Goal: Task Accomplishment & Management: Use online tool/utility

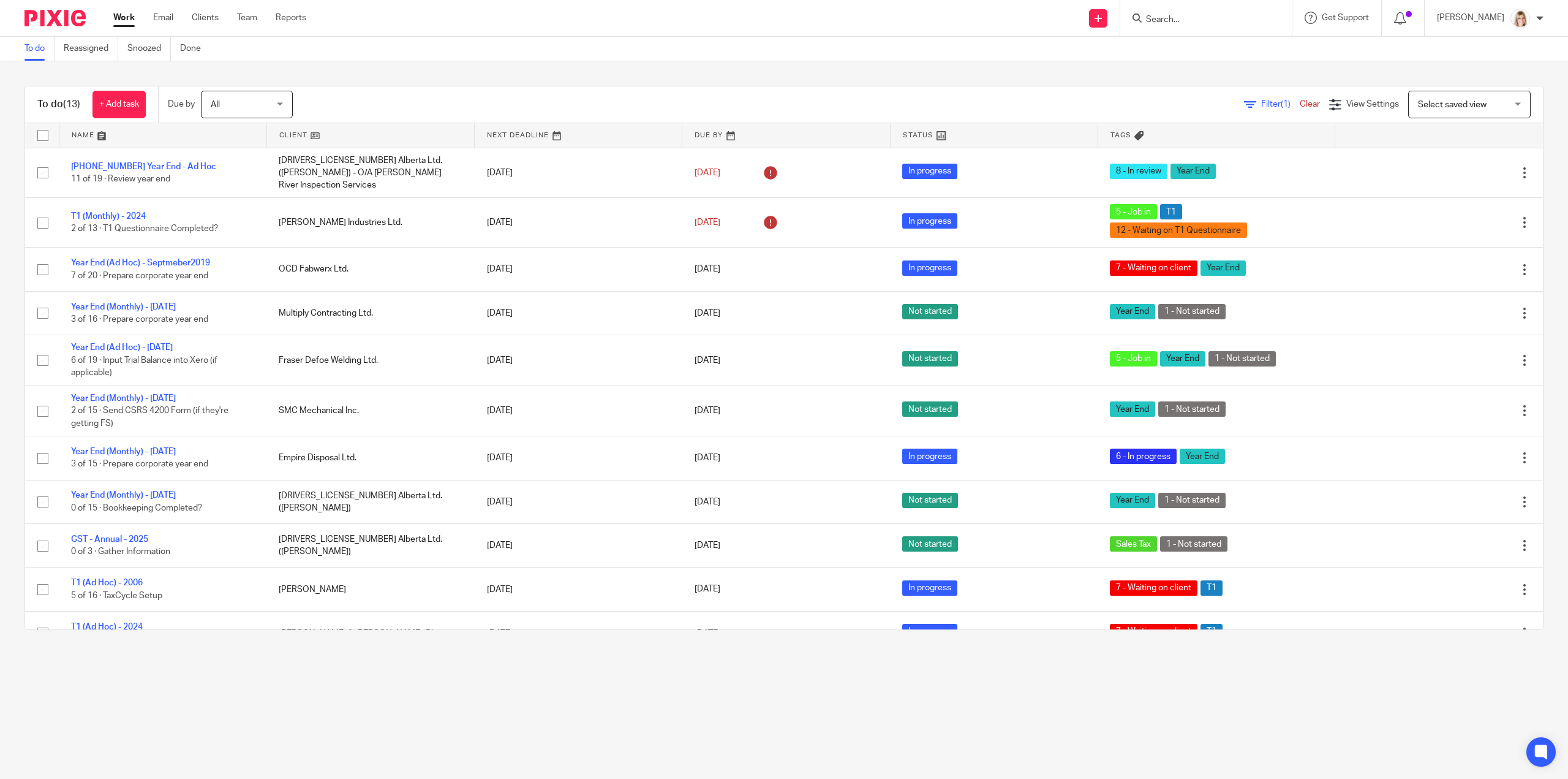
click at [1213, 12] on form at bounding box center [1210, 18] width 130 height 15
click at [1180, 22] on input "Search" at bounding box center [1199, 20] width 110 height 11
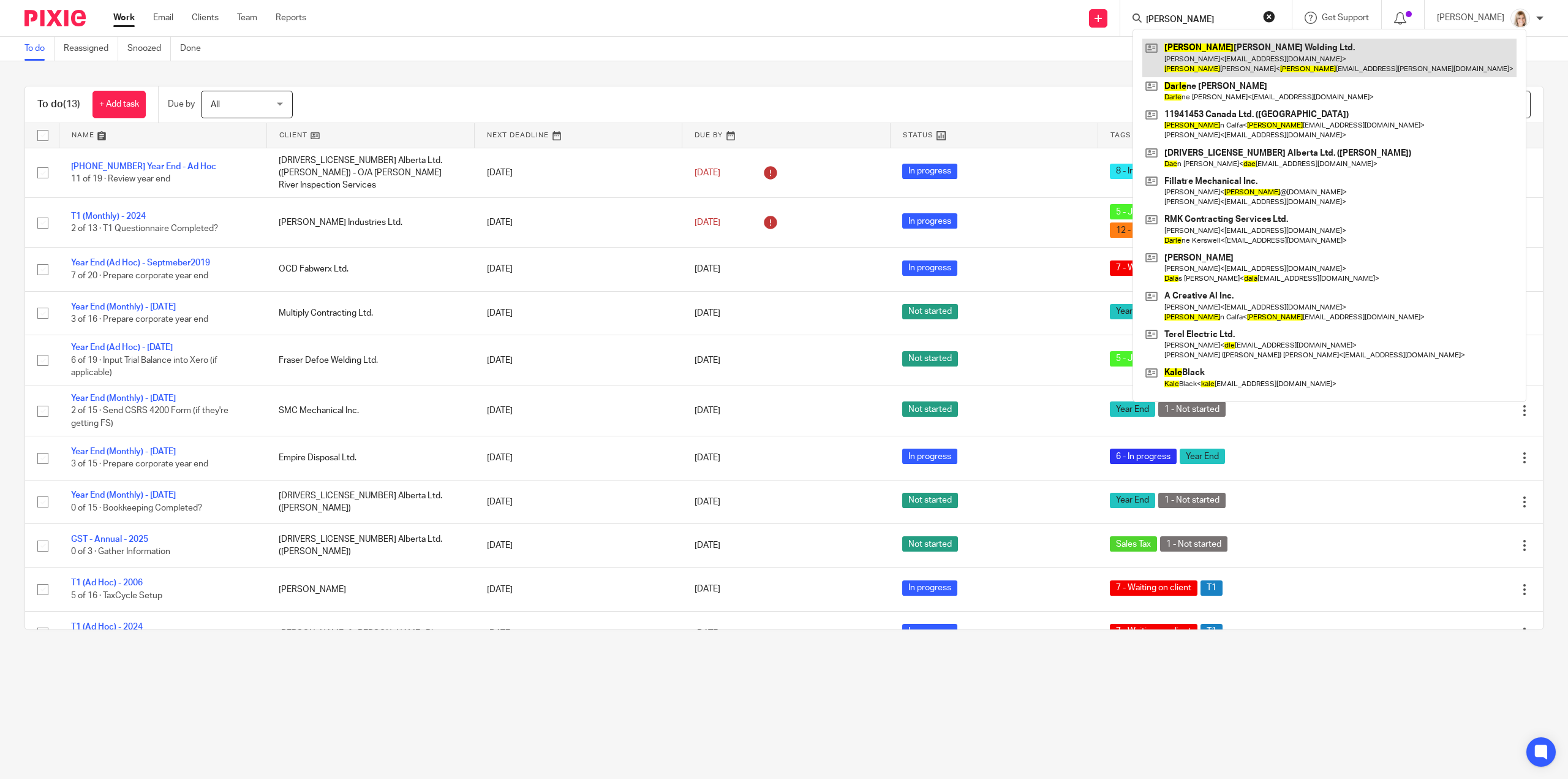
type input "dale"
click at [1229, 45] on link at bounding box center [1329, 57] width 375 height 38
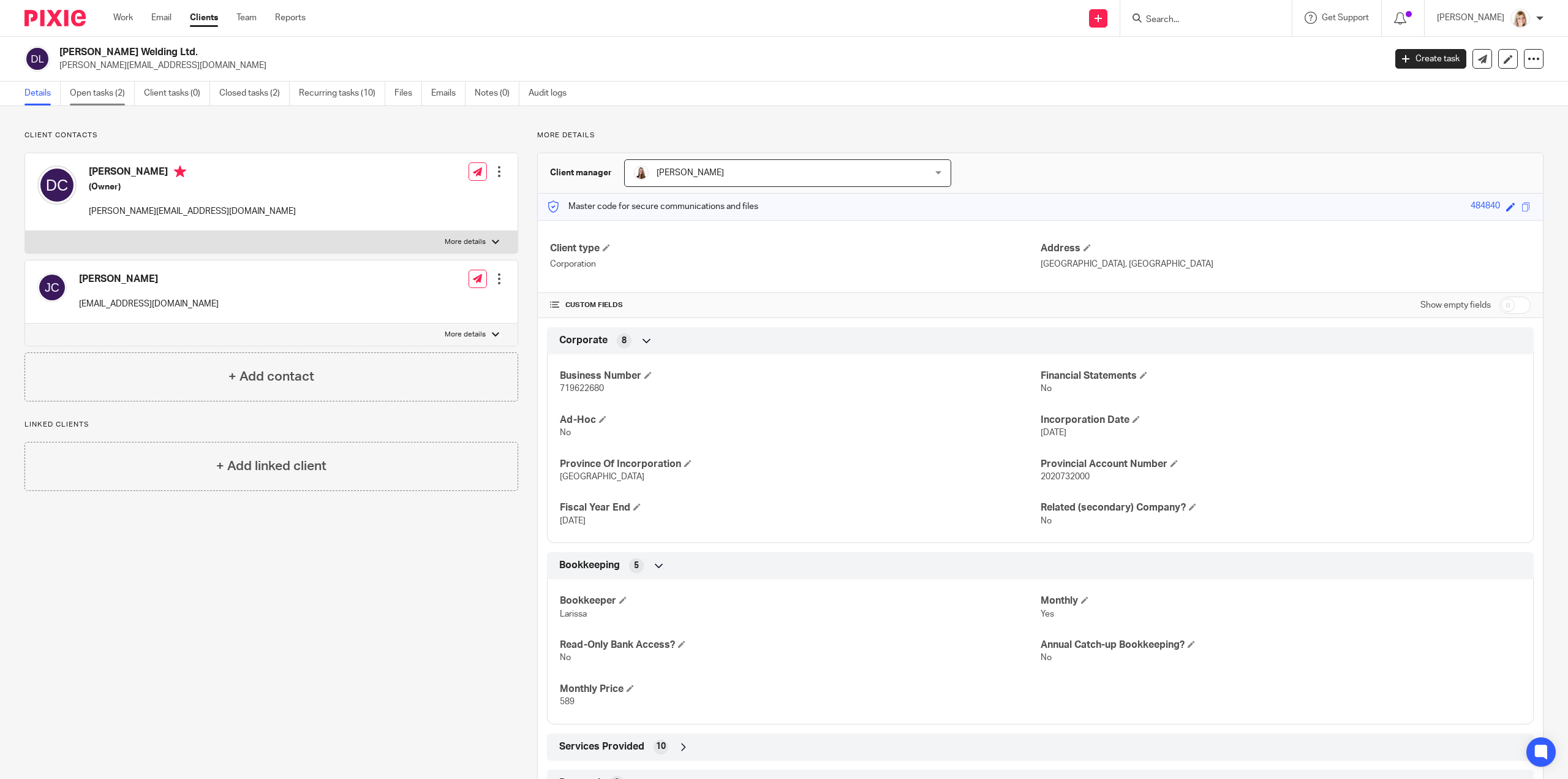
click at [98, 101] on link "Open tasks (2)" at bounding box center [102, 93] width 65 height 24
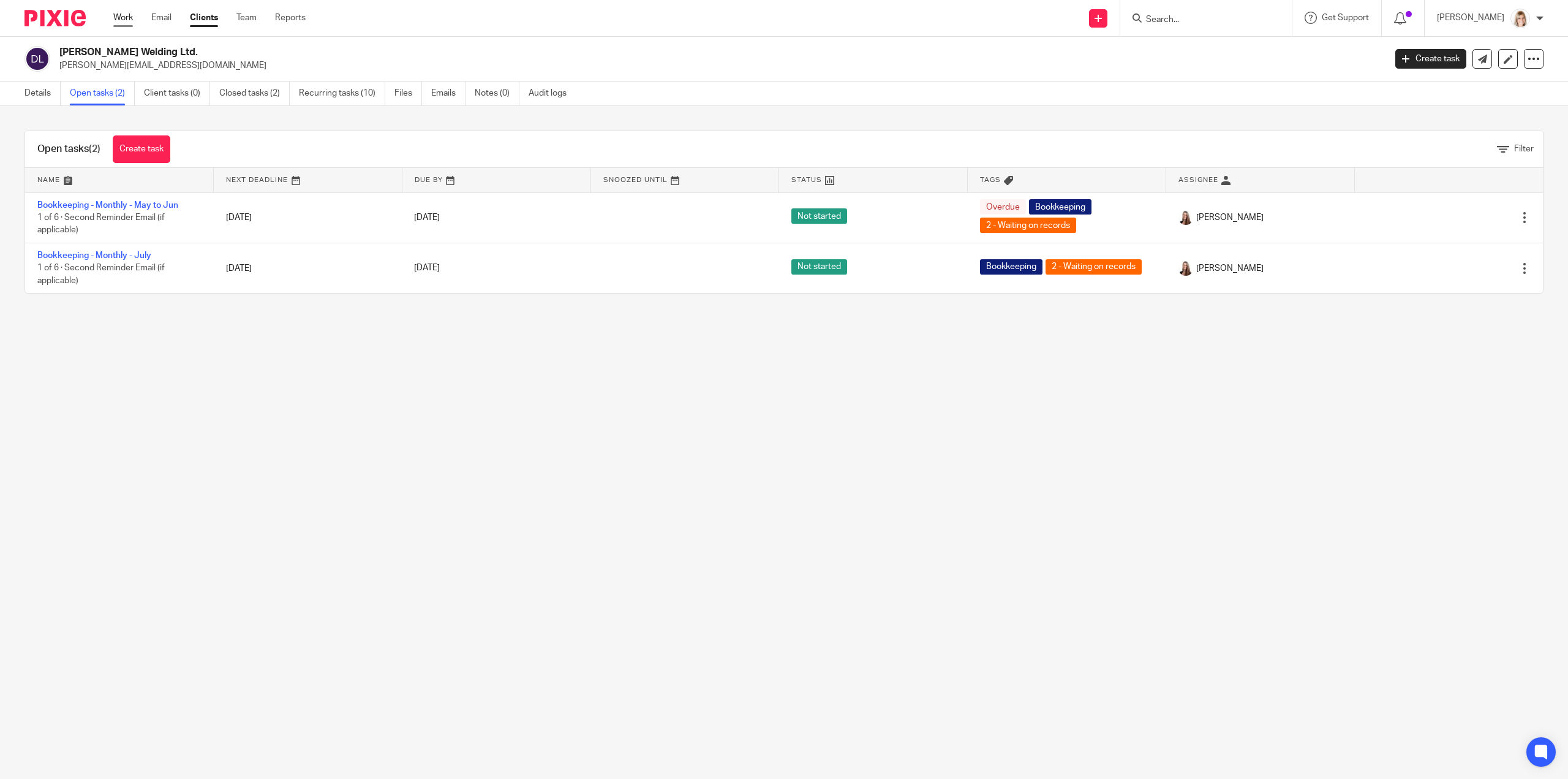
click at [131, 18] on link "Work" at bounding box center [123, 17] width 19 height 12
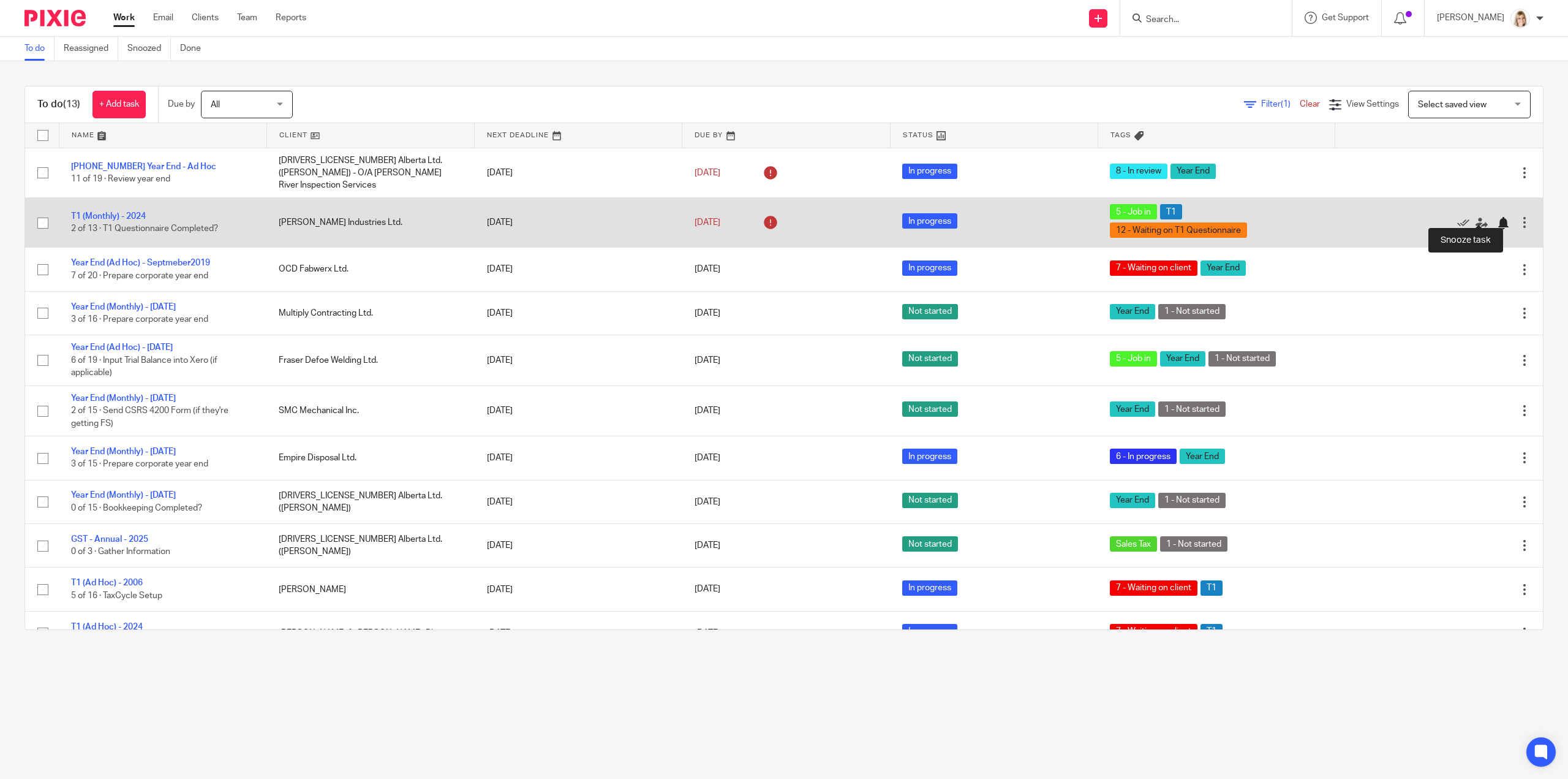
drag, startPoint x: 1475, startPoint y: 211, endPoint x: 1470, endPoint y: 229, distance: 18.7
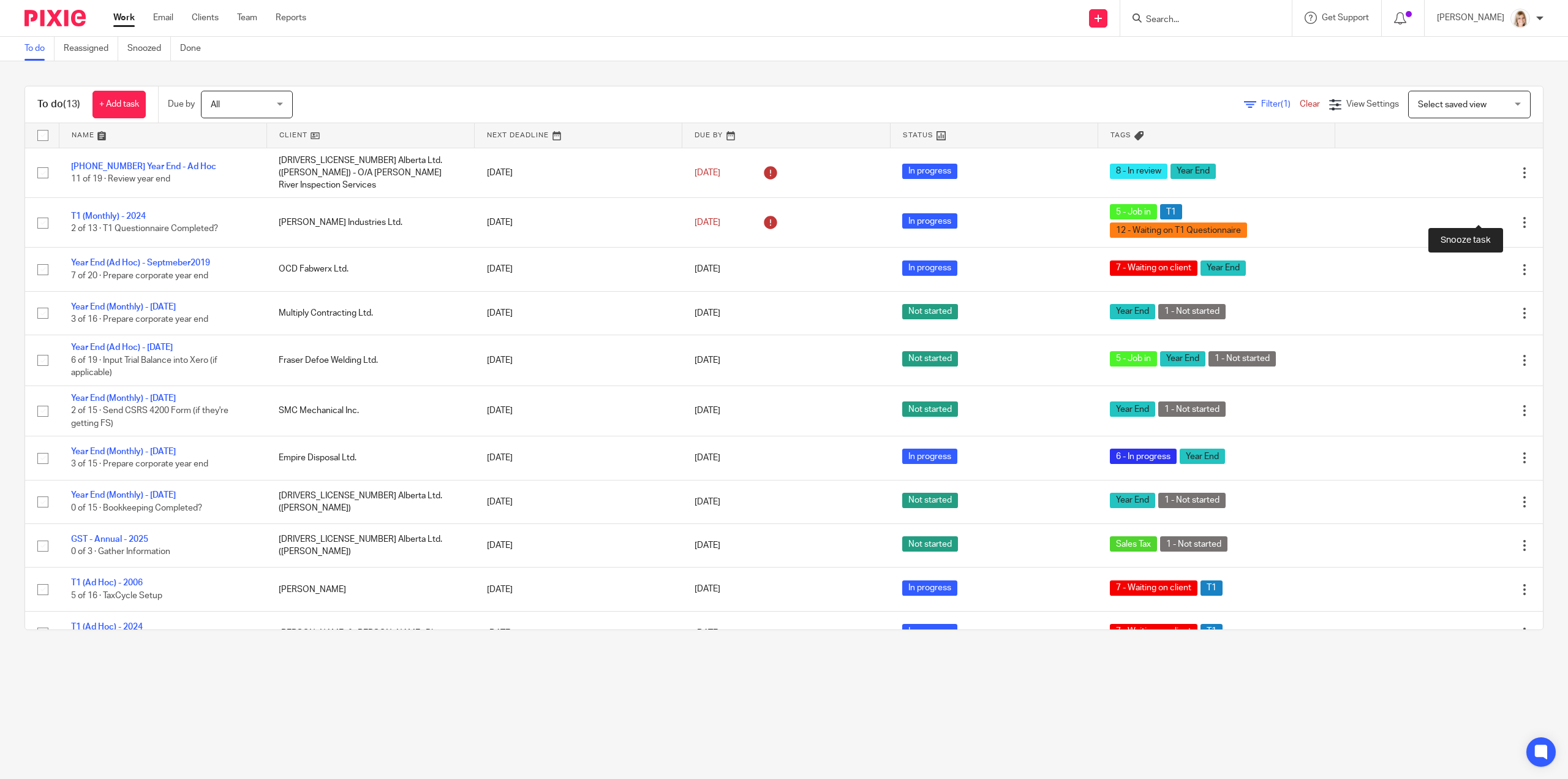
click at [1497, 217] on div at bounding box center [1503, 222] width 12 height 12
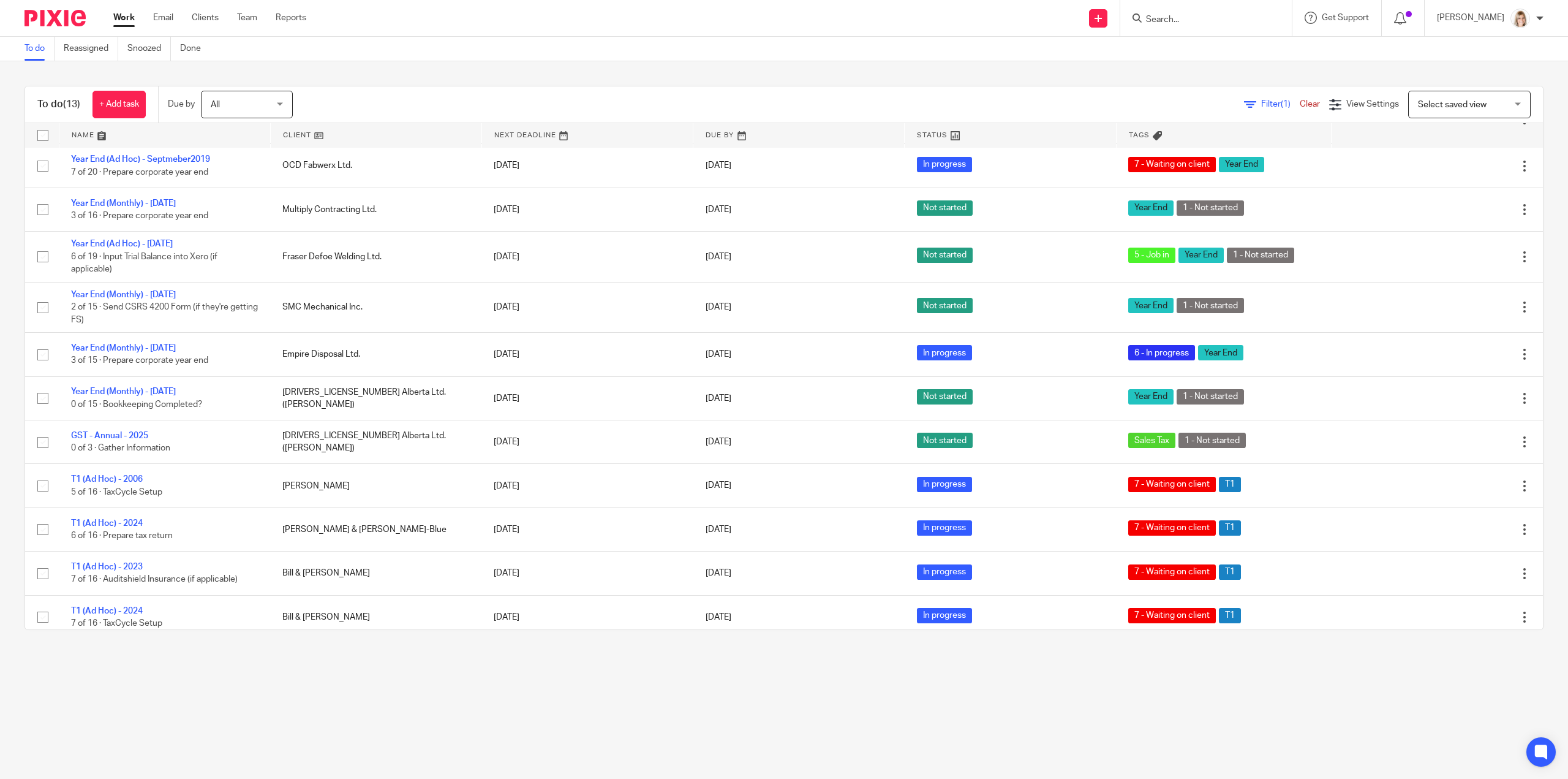
scroll to position [54, 0]
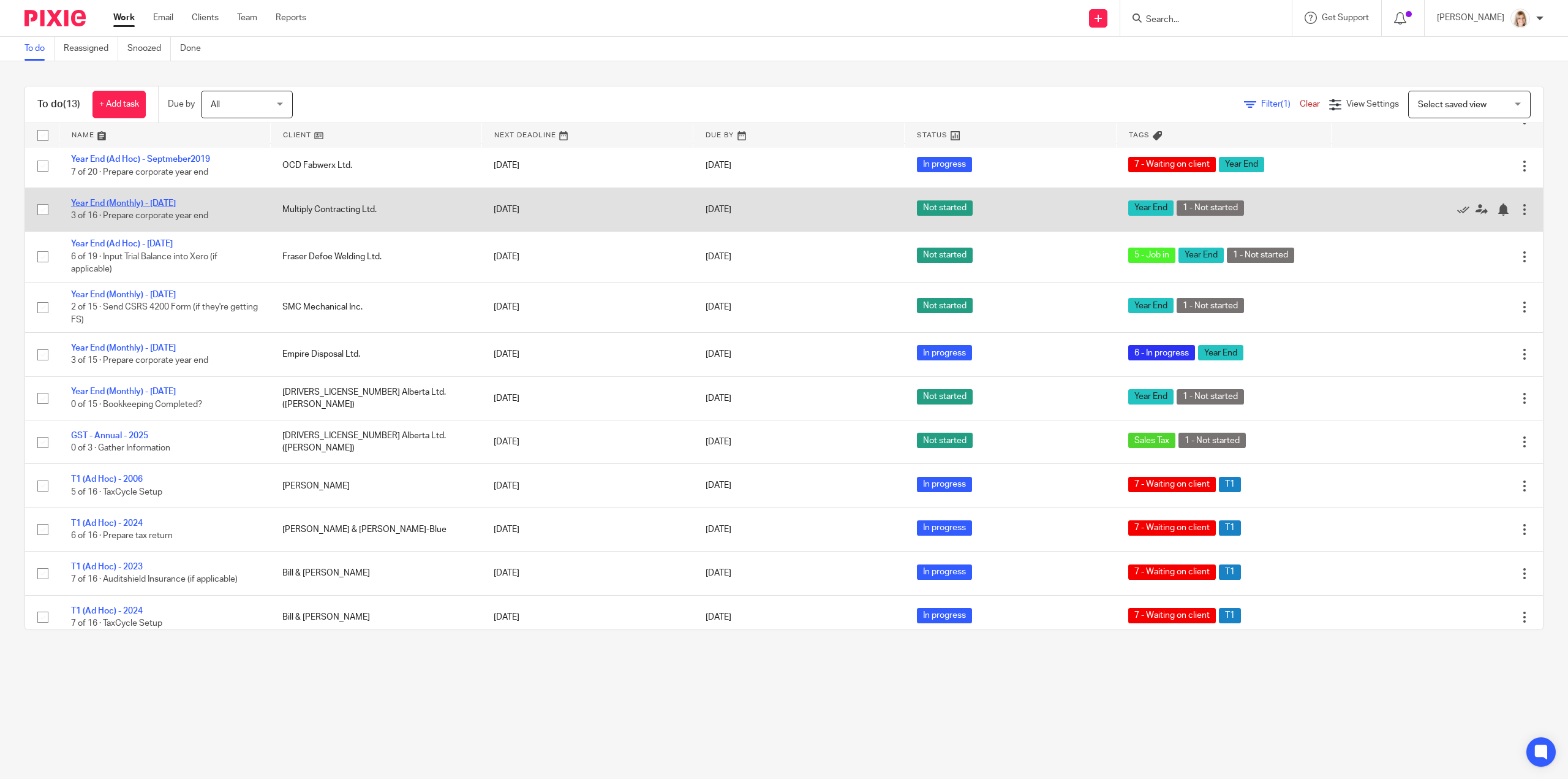
click at [160, 191] on td "Year End (Monthly) - May 2025 3 of 16 · Prepare corporate year end" at bounding box center [164, 209] width 212 height 43
click at [159, 199] on link "Year End (Monthly) - May 2025" at bounding box center [123, 203] width 104 height 9
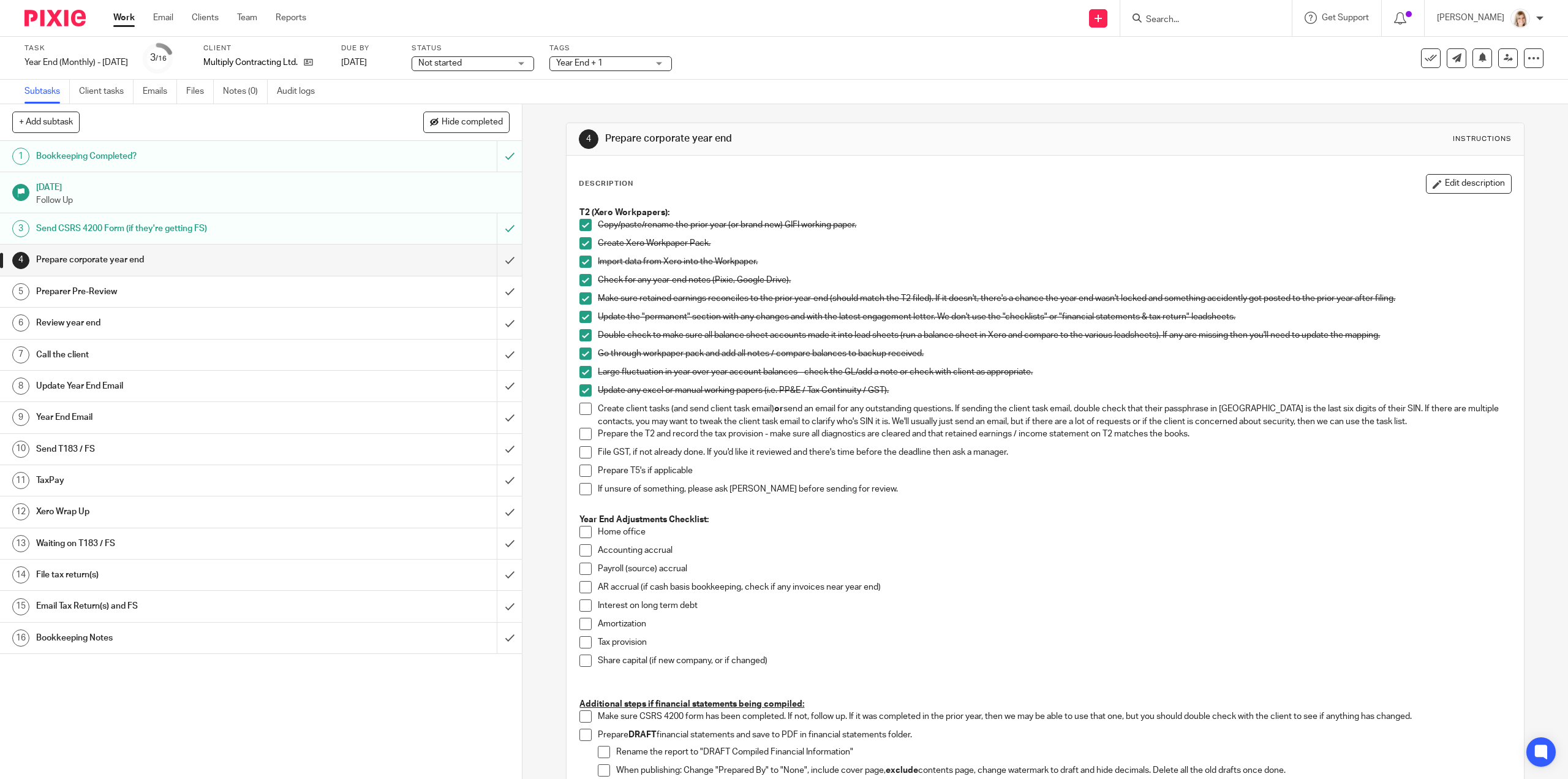
click at [106, 321] on h1 "Review year end" at bounding box center [186, 322] width 299 height 18
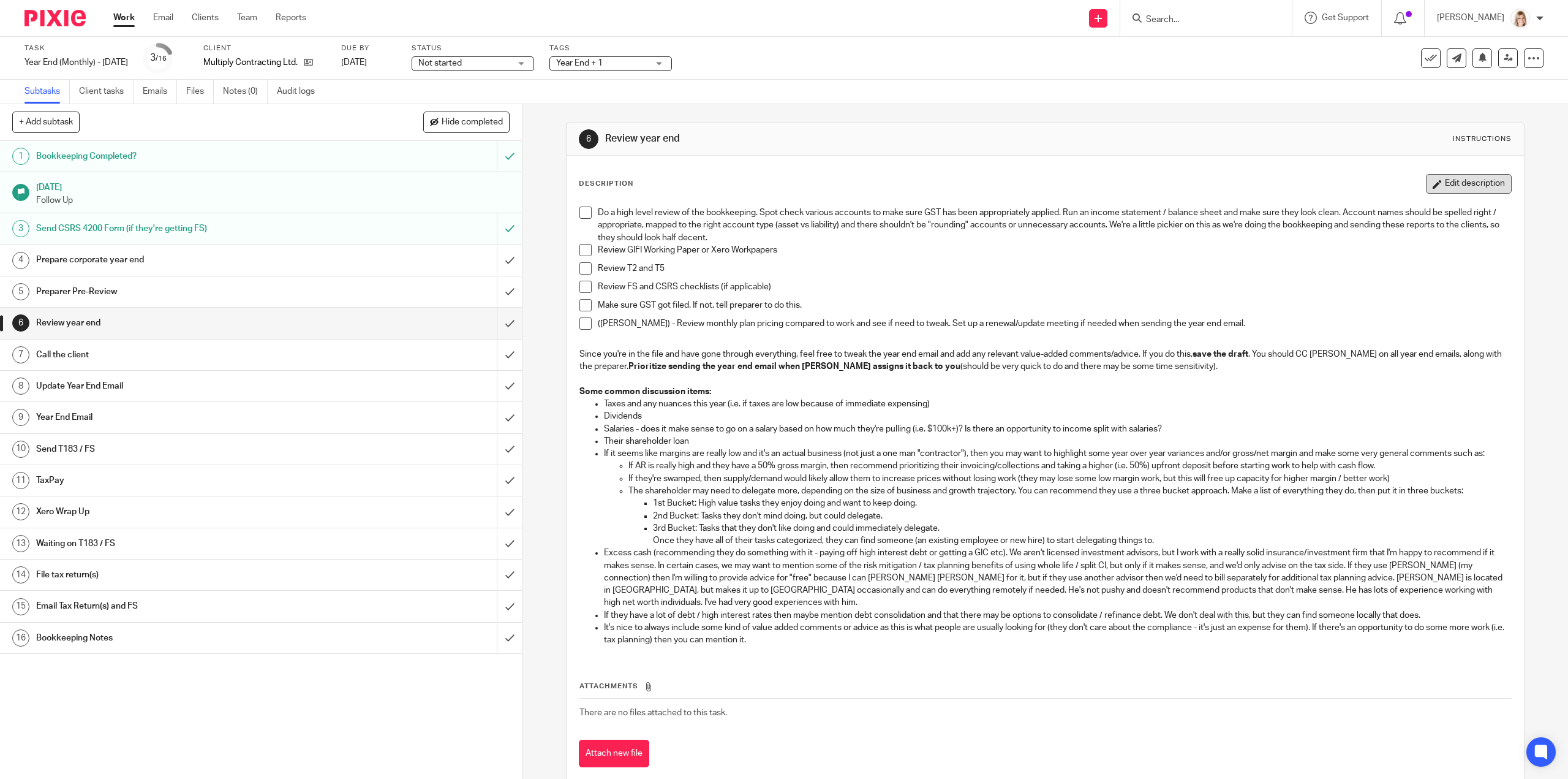
click at [1435, 177] on button "Edit description" at bounding box center [1469, 184] width 86 height 19
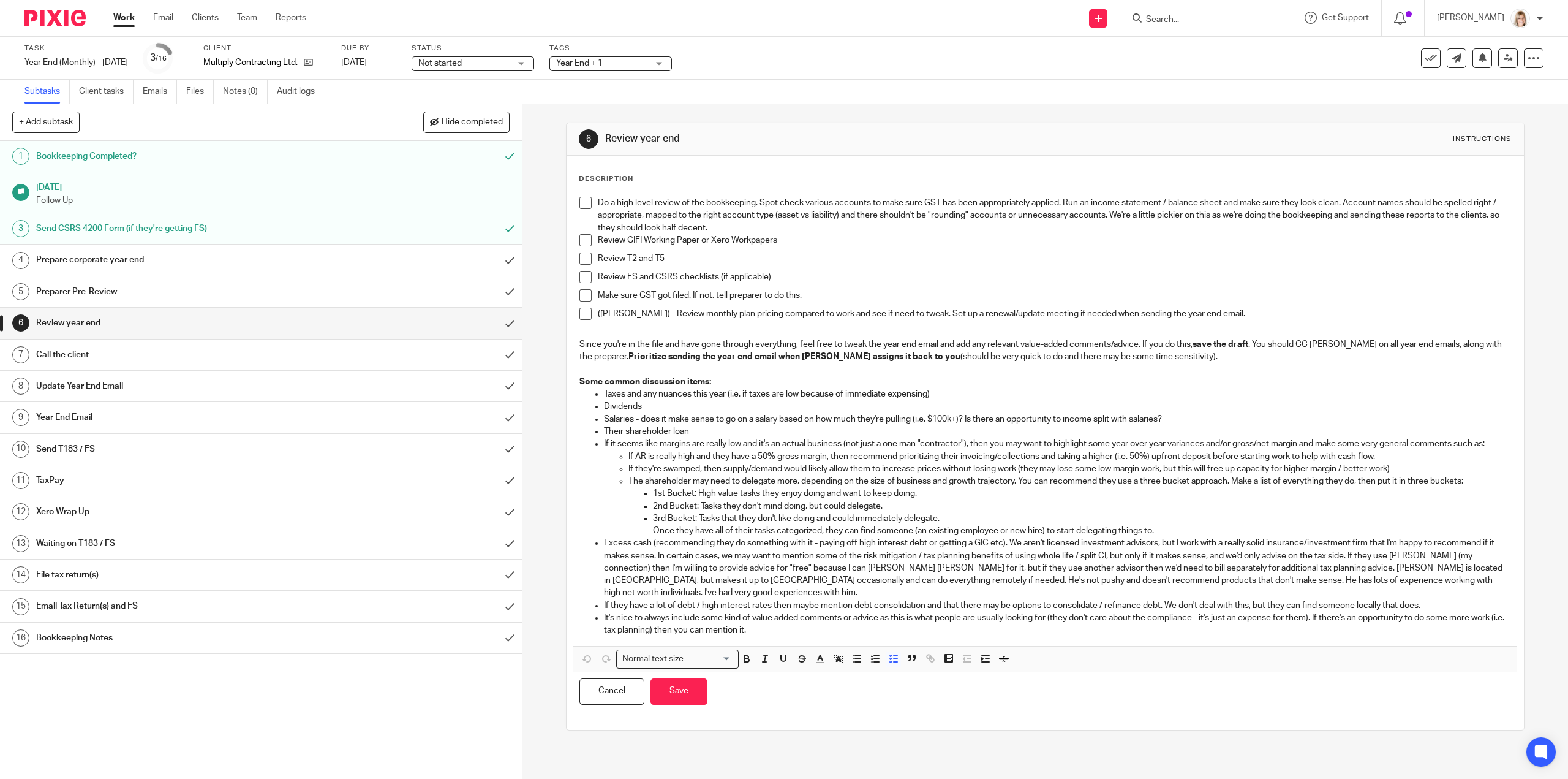
click at [592, 193] on div "Do a high level review of the bookkeeping. Spot check various accounts to make …" at bounding box center [1045, 418] width 943 height 455
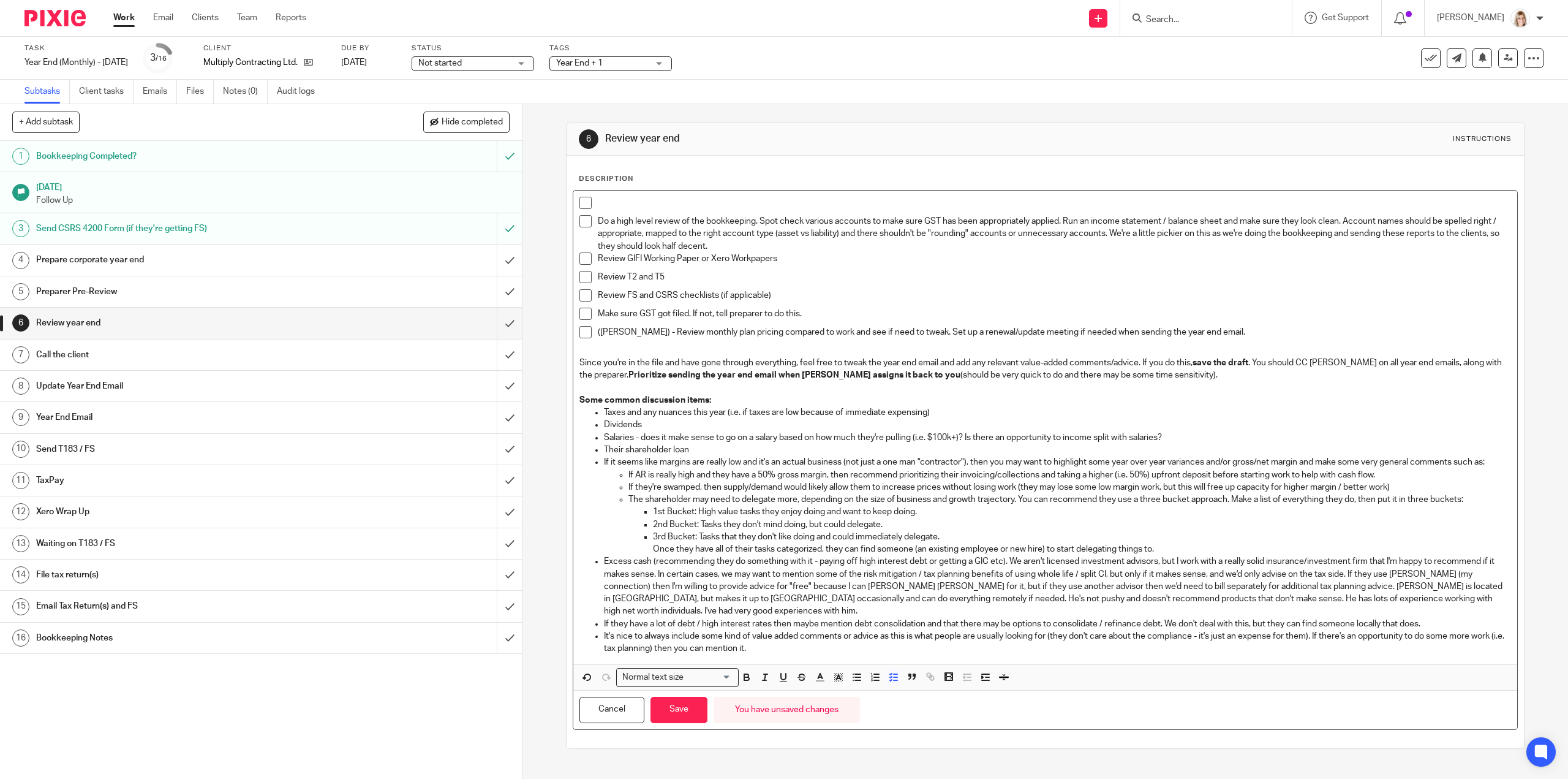
click at [601, 193] on div "Do a high level review of the bookkeeping. Spot check various accounts to make …" at bounding box center [1045, 427] width 943 height 473
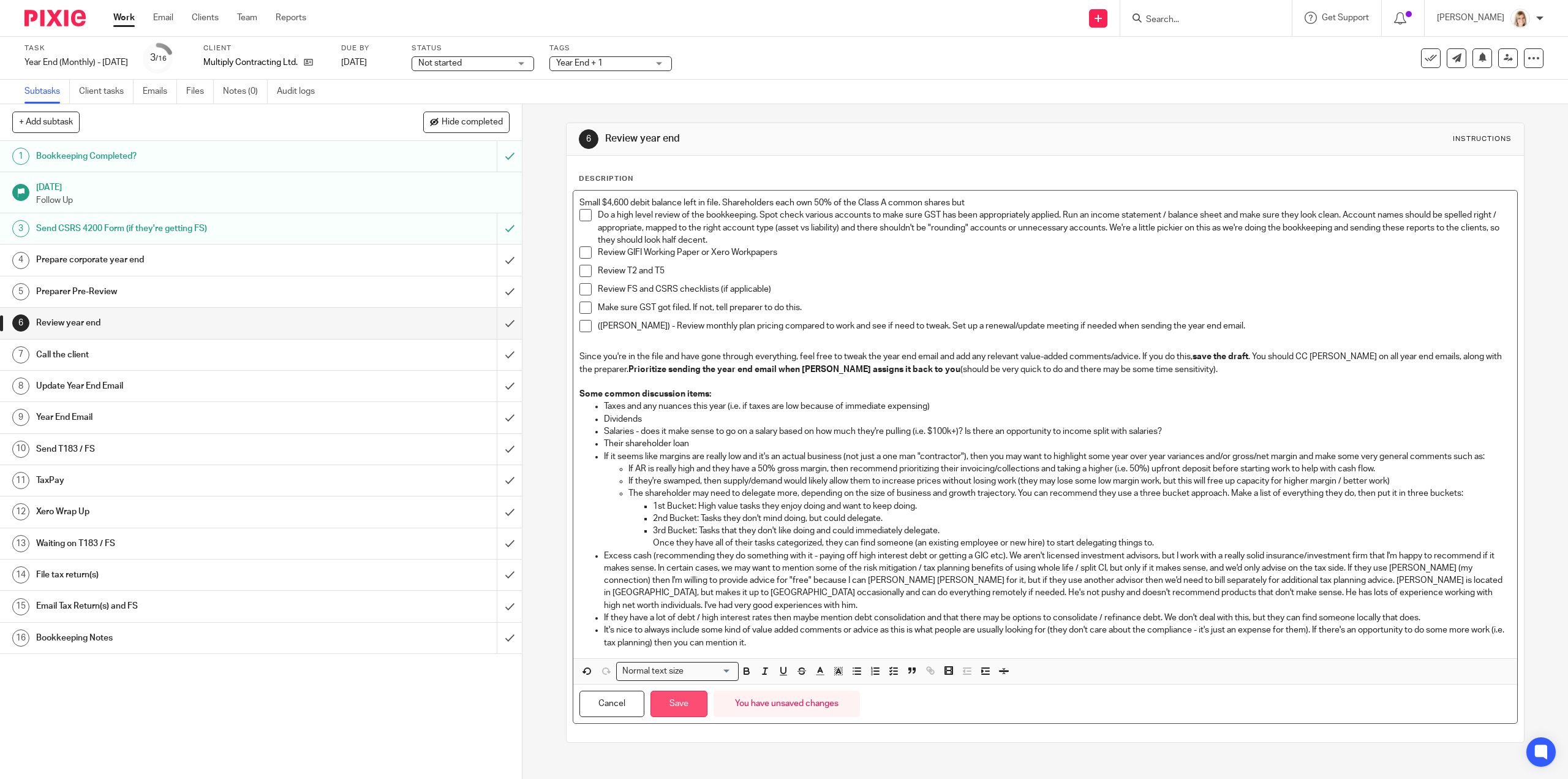
click at [650, 701] on button "Save" at bounding box center [678, 703] width 57 height 26
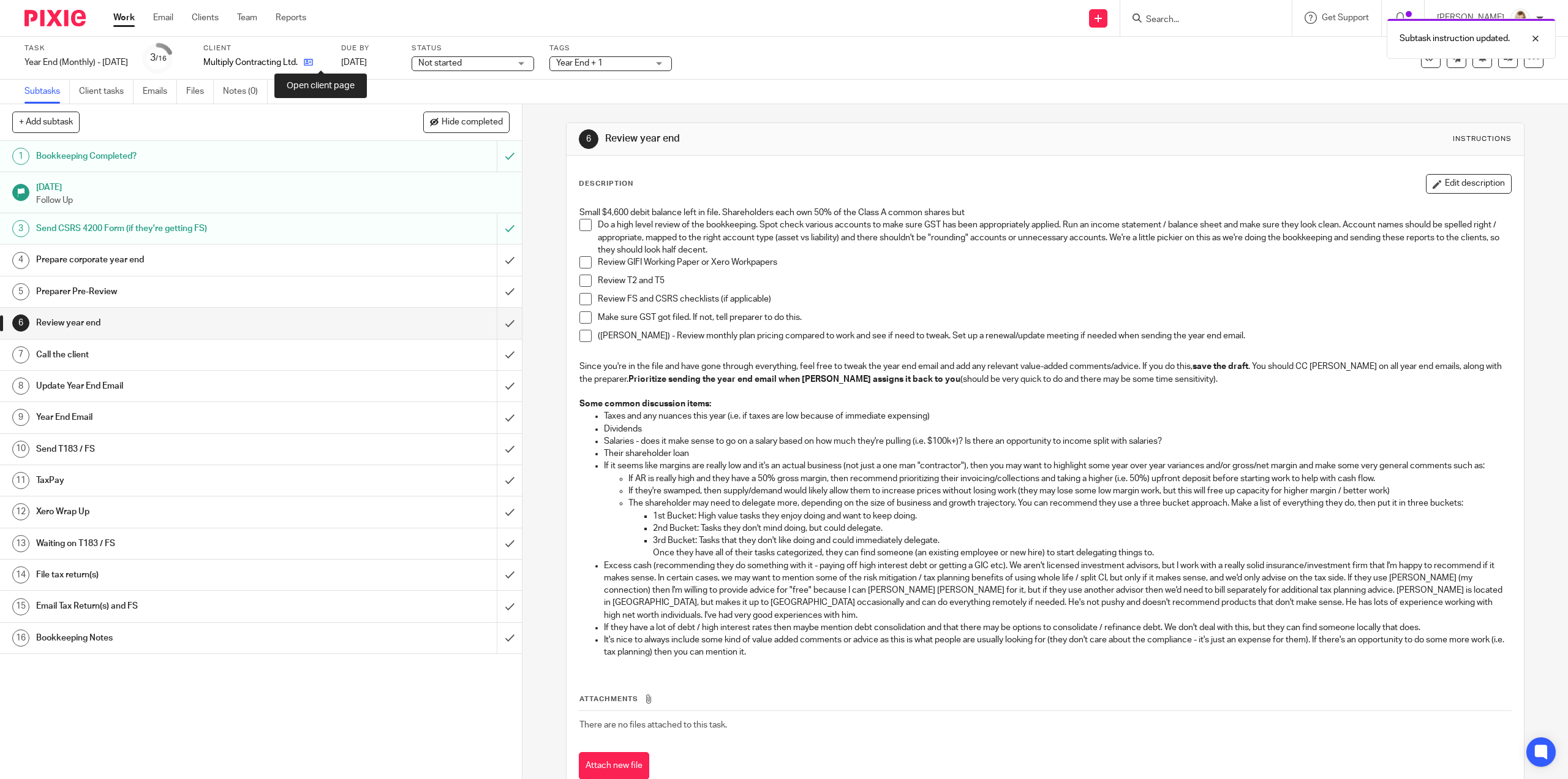
click at [313, 62] on icon at bounding box center [308, 62] width 10 height 10
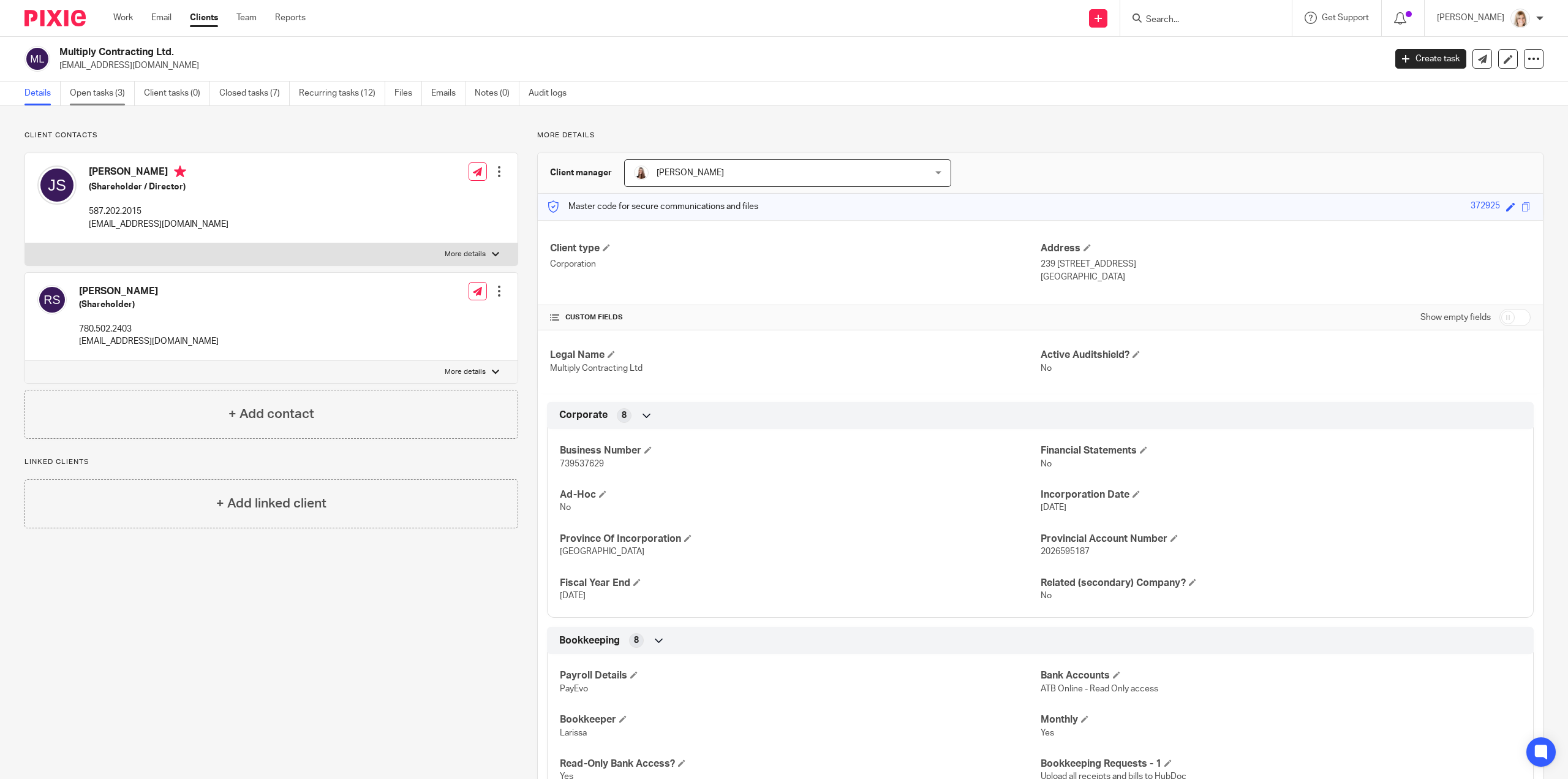
click at [103, 100] on link "Open tasks (3)" at bounding box center [102, 93] width 65 height 24
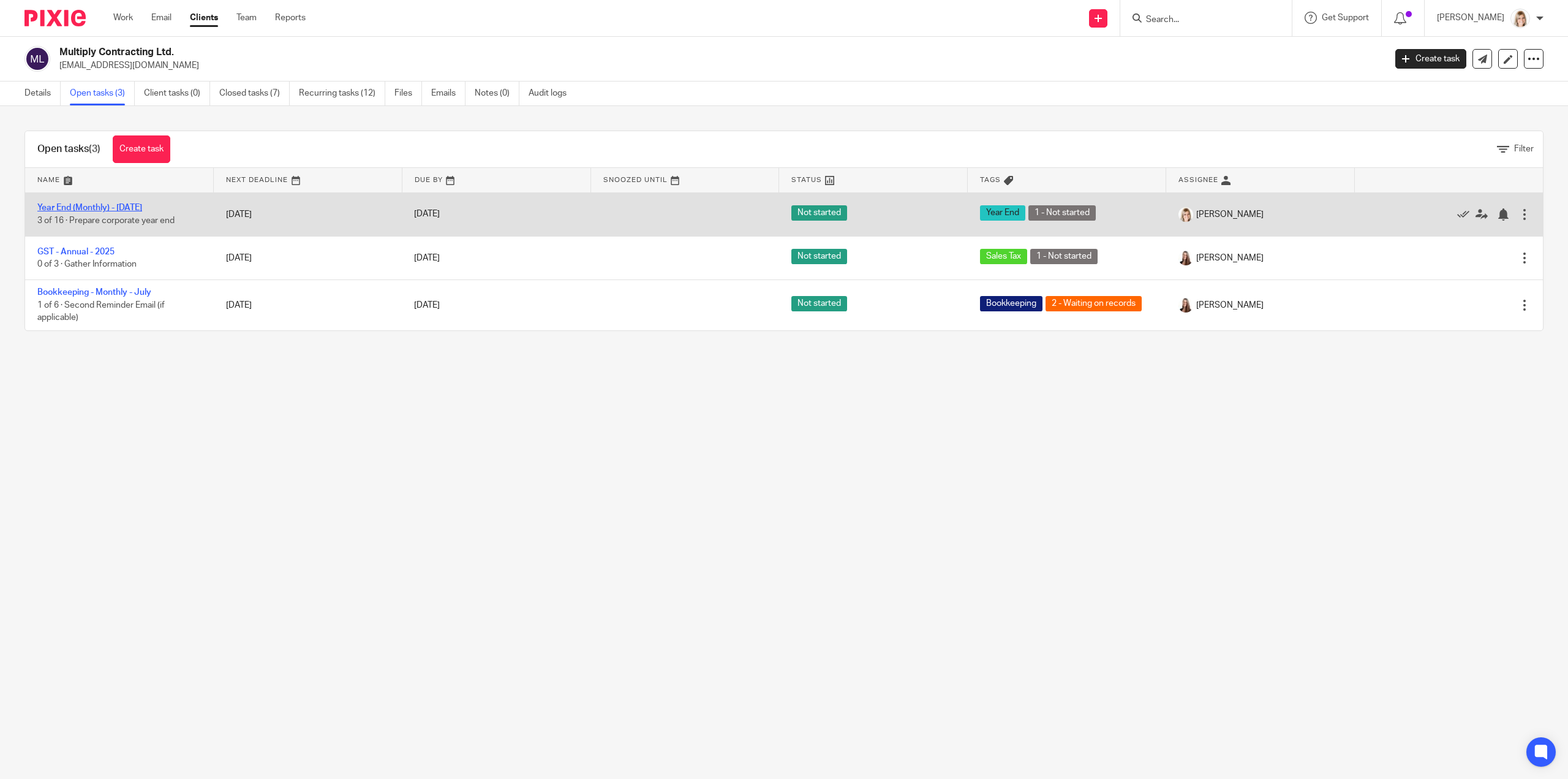
click at [102, 208] on link "Year End (Monthly) - [DATE]" at bounding box center [89, 207] width 104 height 9
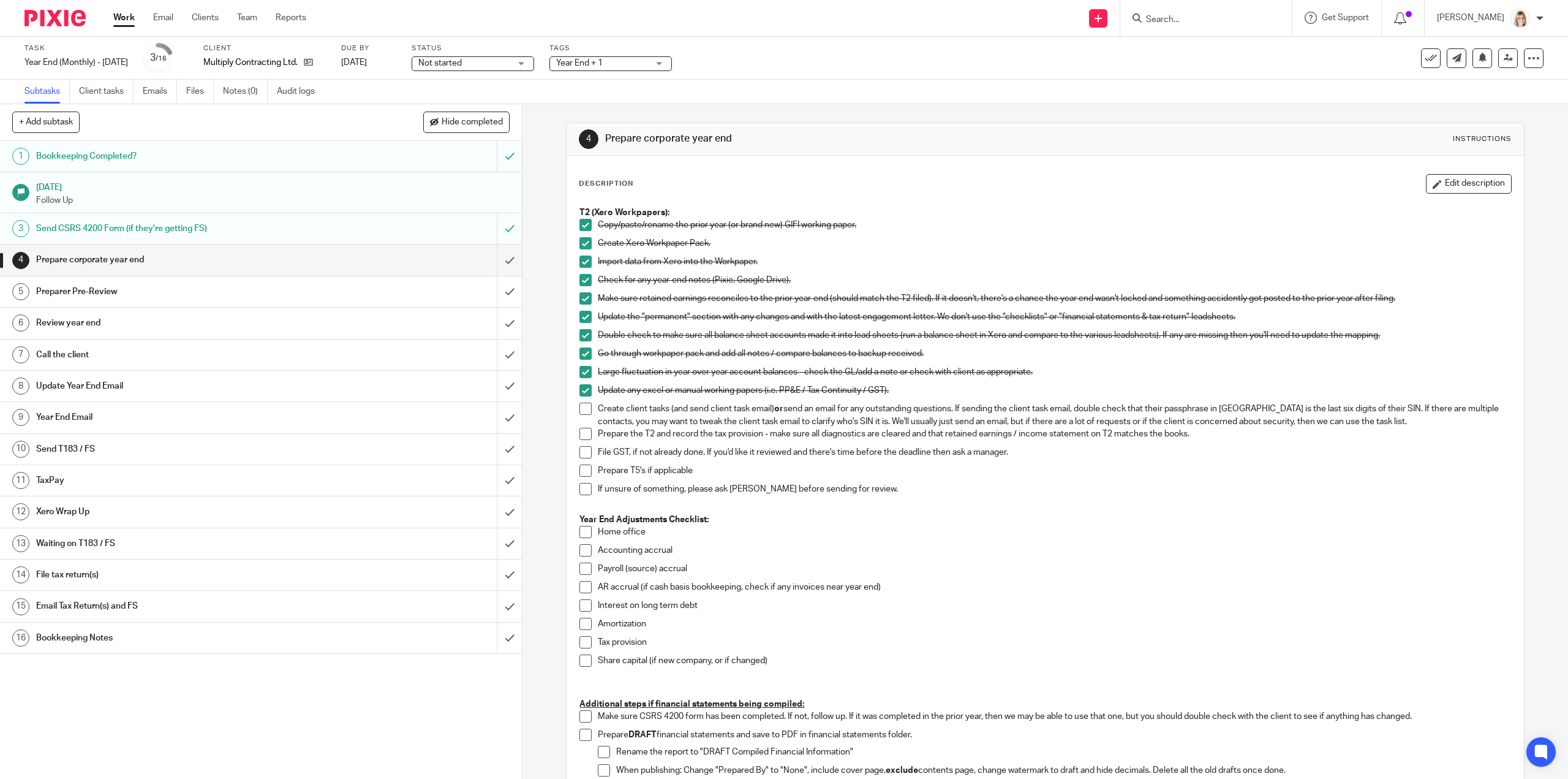
click at [82, 322] on h1 "Review year end" at bounding box center [186, 322] width 299 height 18
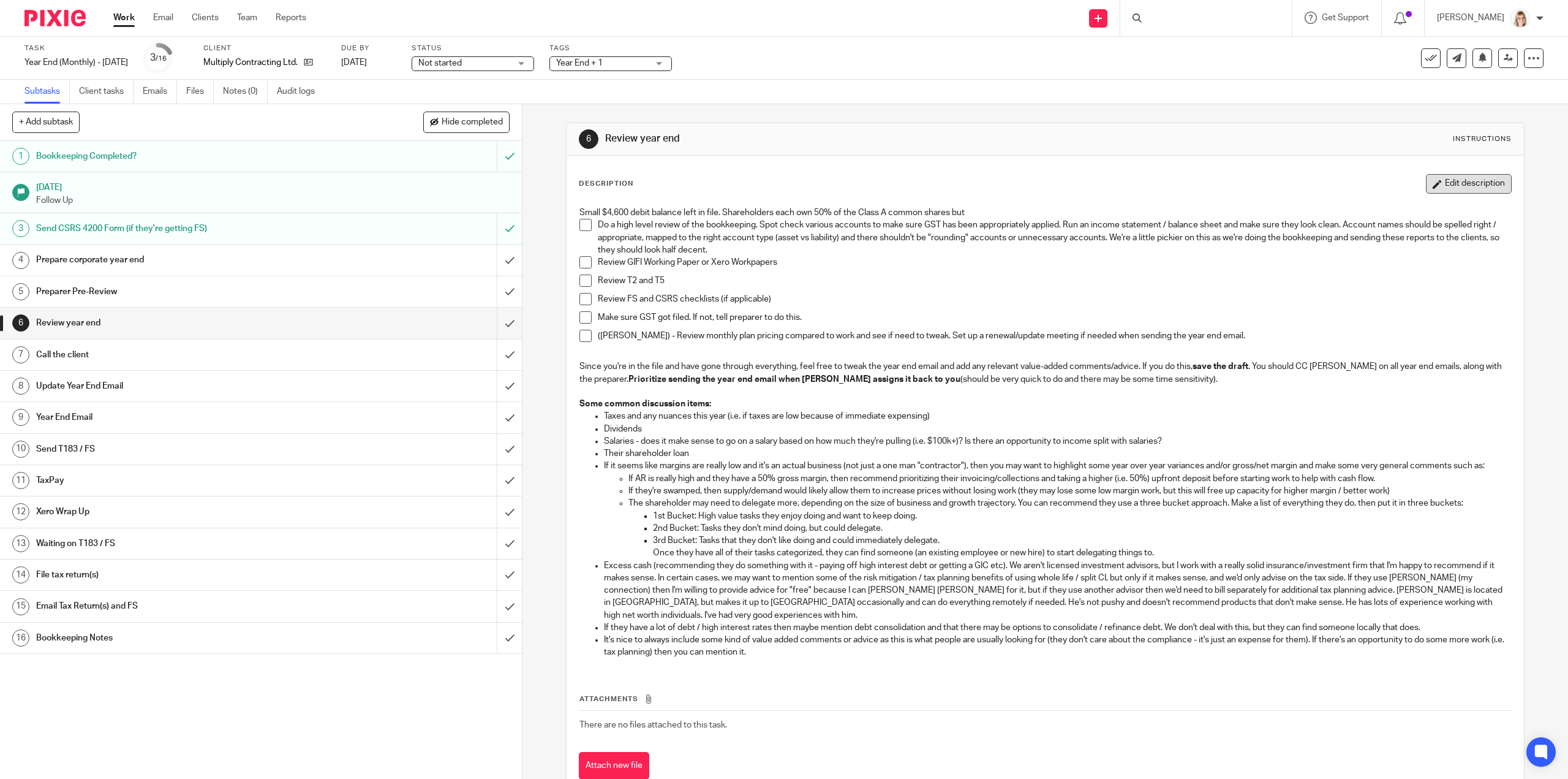
click at [1444, 181] on button "Edit description" at bounding box center [1469, 184] width 86 height 19
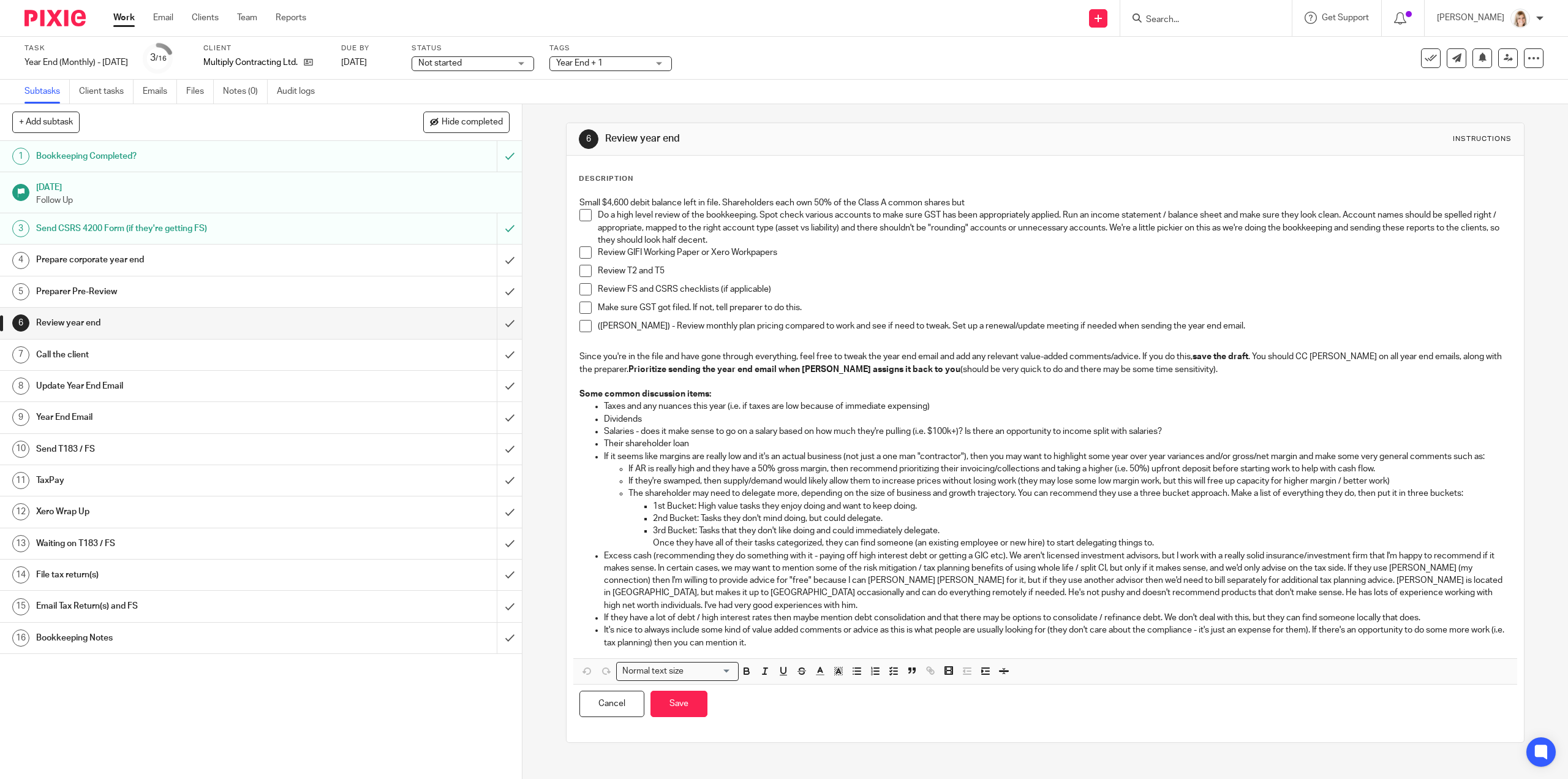
click at [978, 206] on p "Small $4,600 debit balance left in file. Shareholders each own 50% of the Class…" at bounding box center [1045, 202] width 931 height 12
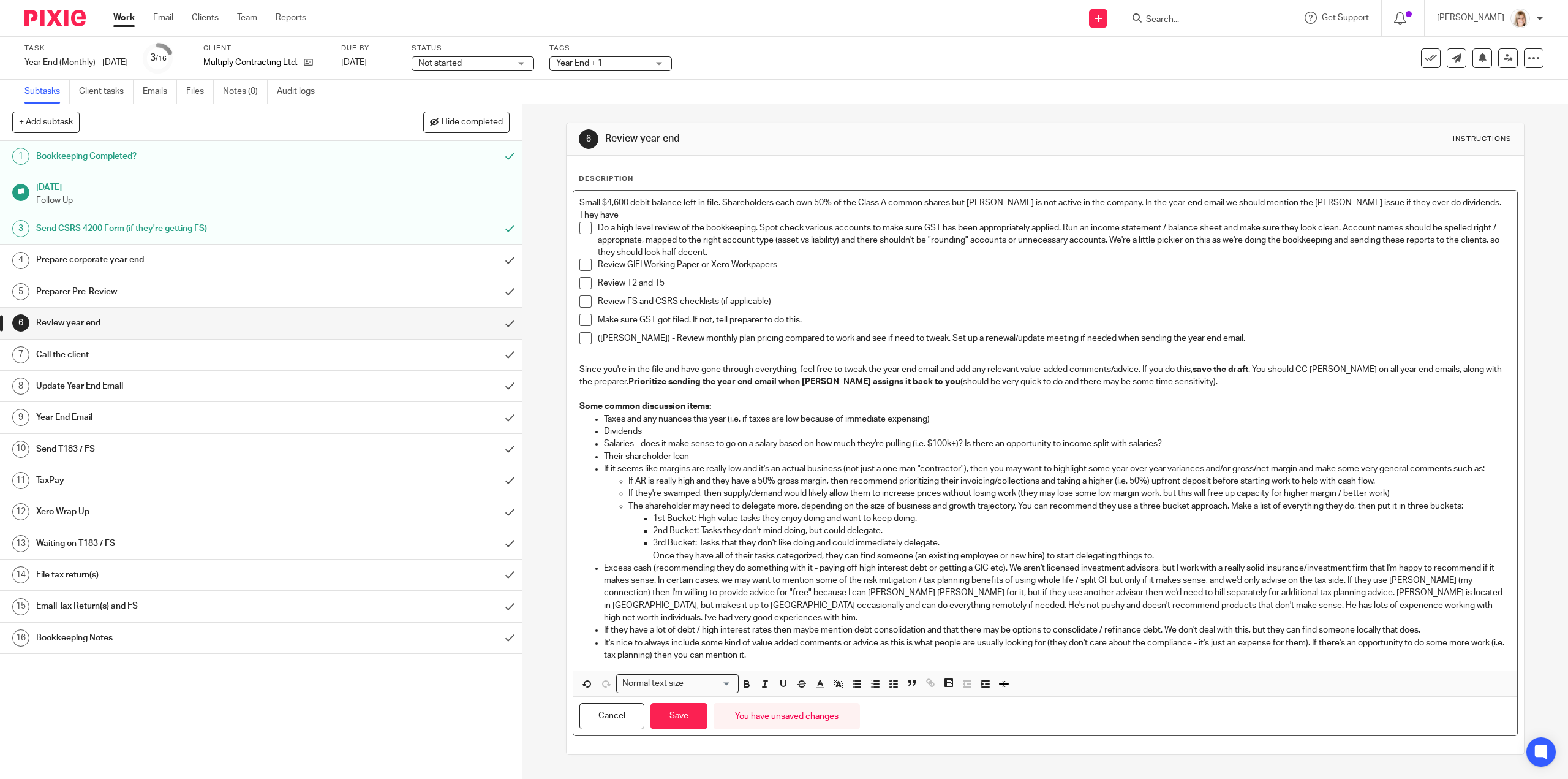
click at [1475, 196] on p "Small $4,600 debit balance left in file. Shareholders each own 50% of the Class…" at bounding box center [1045, 209] width 931 height 25
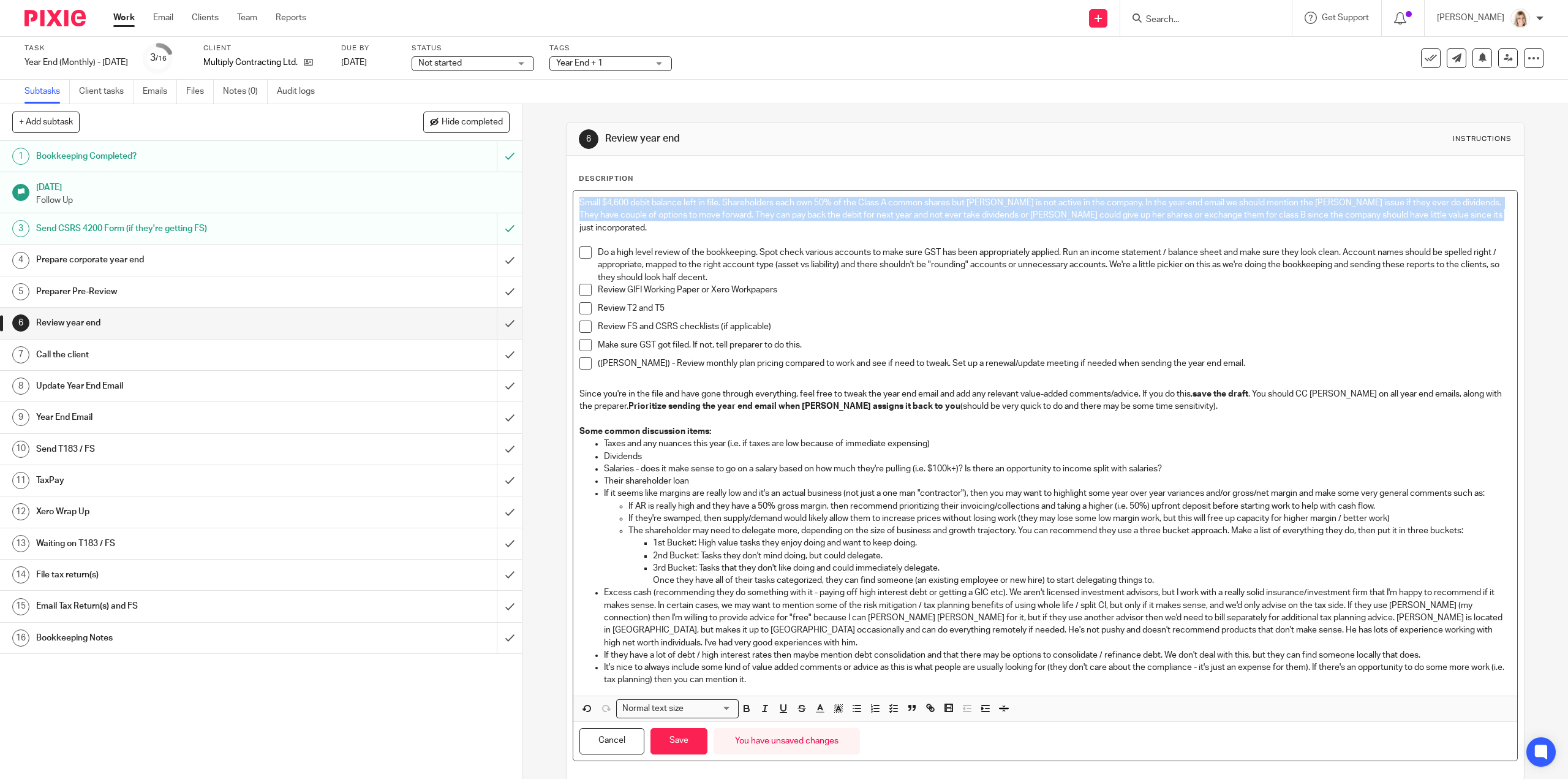
drag, startPoint x: 632, startPoint y: 232, endPoint x: 574, endPoint y: 199, distance: 66.7
click at [574, 199] on div "Small $4,600 debit balance left in file. Shareholders each own 50% of the Class…" at bounding box center [1045, 443] width 943 height 505
click at [833, 712] on icon "button" at bounding box center [839, 709] width 11 height 11
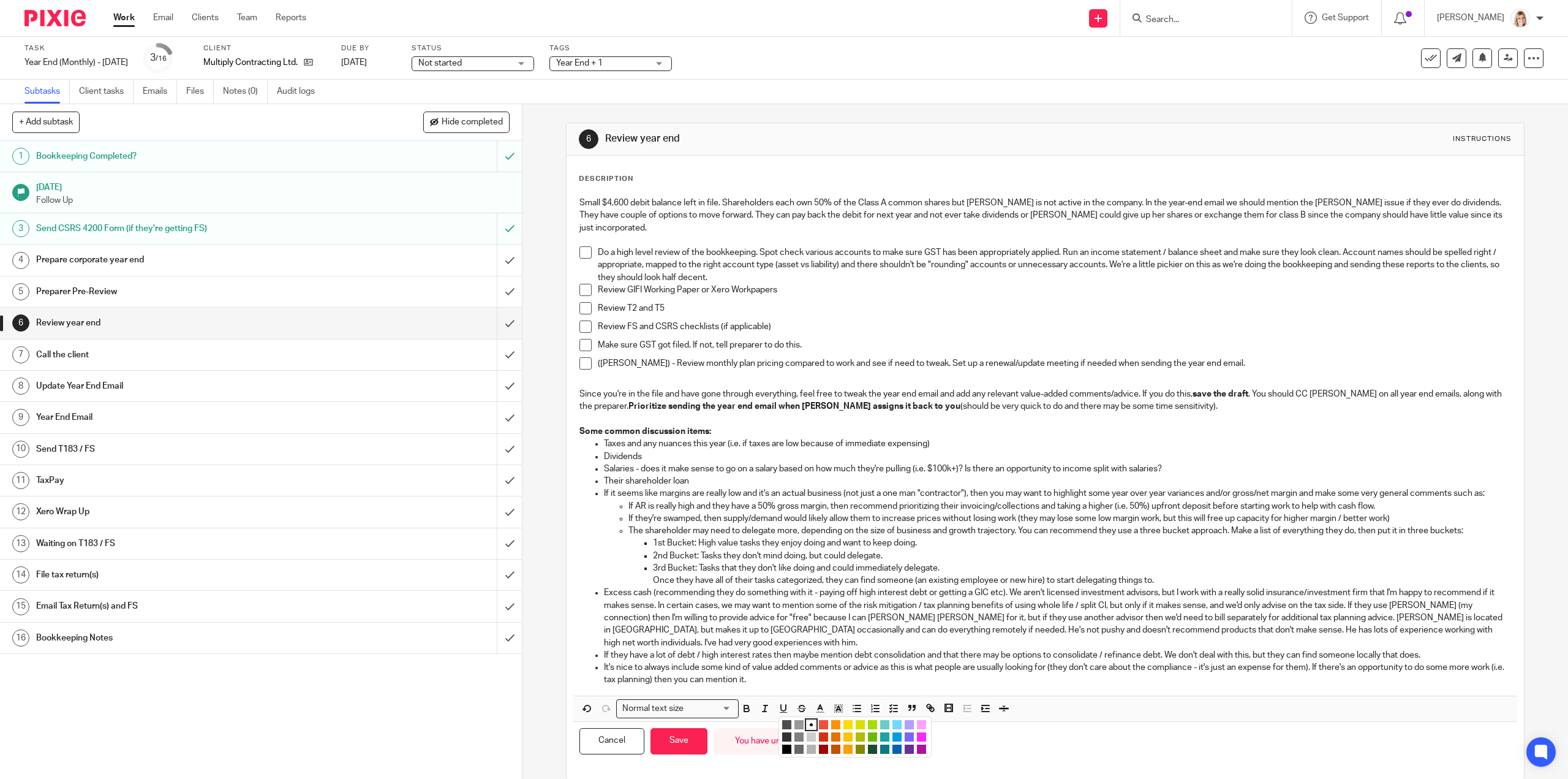
click at [844, 723] on li "color:#FCDC00" at bounding box center [849, 724] width 10 height 10
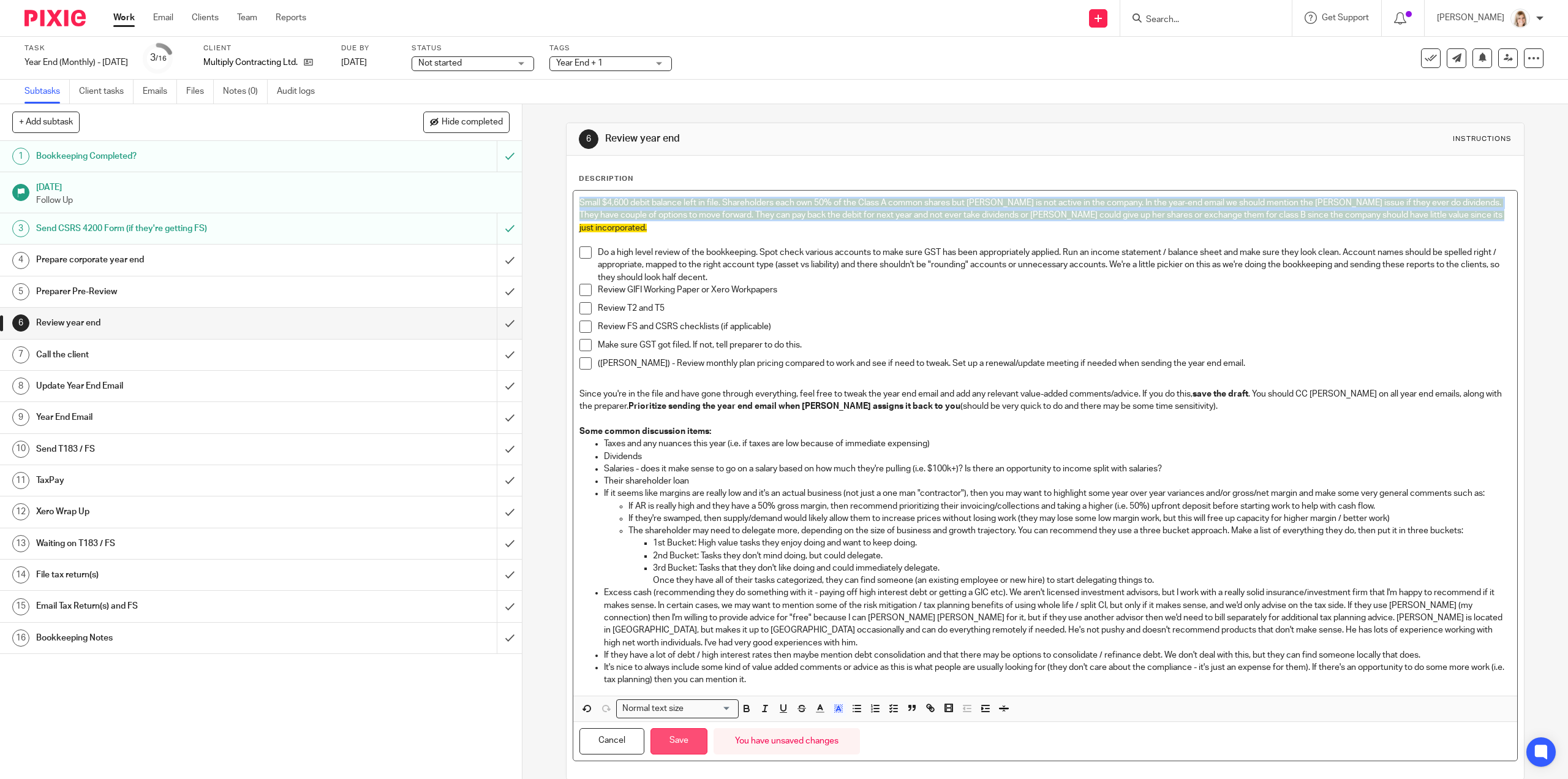
click at [681, 744] on button "Save" at bounding box center [678, 741] width 57 height 26
click at [675, 739] on button "Save" at bounding box center [678, 741] width 57 height 26
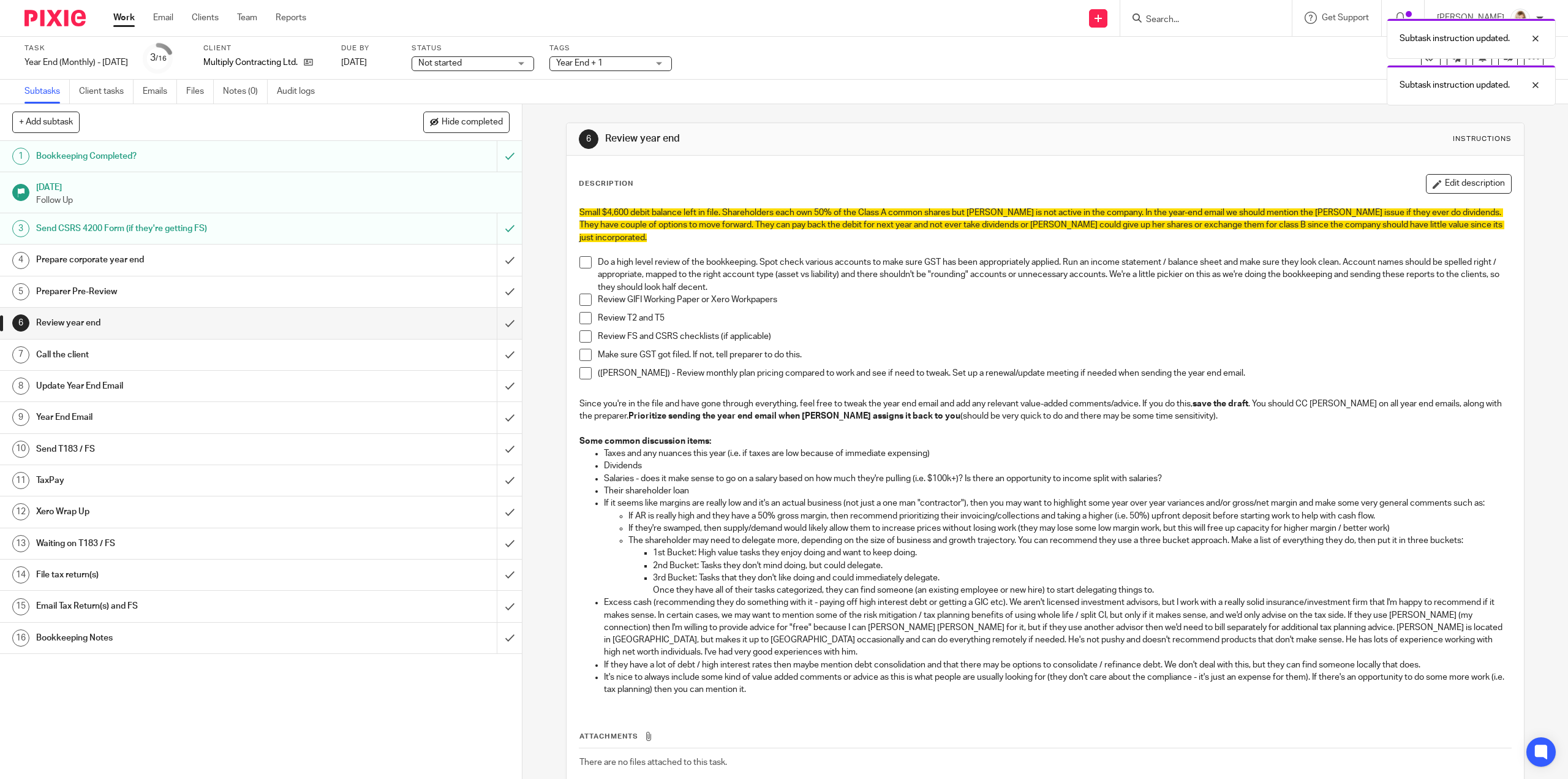
click at [907, 344] on div "Review FS and CSRS checklists (if applicable)" at bounding box center [1054, 339] width 913 height 18
